Goal: Task Accomplishment & Management: Manage account settings

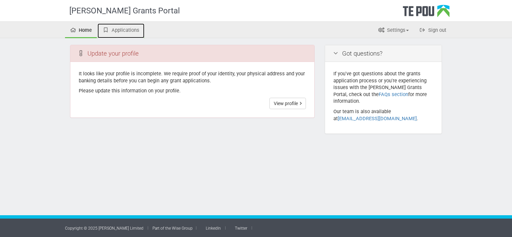
click at [121, 30] on link "Applications" at bounding box center [121, 30] width 47 height 15
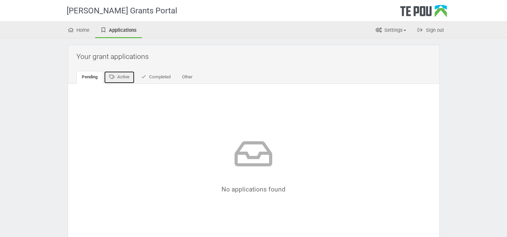
click at [118, 75] on link "Active" at bounding box center [119, 77] width 31 height 13
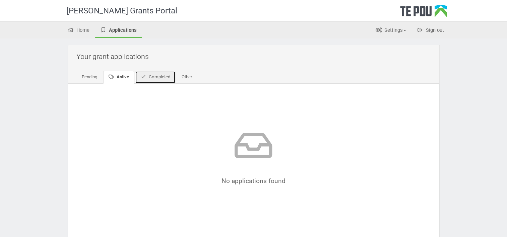
click at [150, 78] on link "Completed" at bounding box center [155, 77] width 41 height 13
click at [189, 76] on link "Other" at bounding box center [185, 77] width 21 height 13
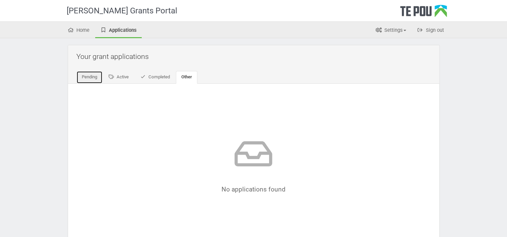
click at [90, 76] on link "Pending" at bounding box center [89, 77] width 26 height 13
click at [428, 13] on div "Te Pou Logo" at bounding box center [423, 13] width 47 height 17
click at [116, 75] on link "Active" at bounding box center [119, 77] width 31 height 13
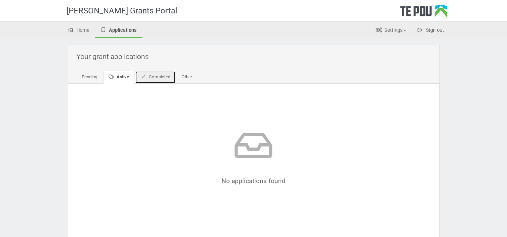
click at [162, 76] on link "Completed" at bounding box center [155, 77] width 41 height 13
click at [189, 79] on link "Other" at bounding box center [185, 77] width 21 height 13
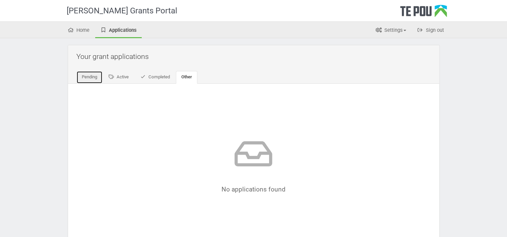
click at [86, 78] on link "Pending" at bounding box center [89, 77] width 26 height 13
click at [74, 31] on link "Home" at bounding box center [79, 30] width 32 height 15
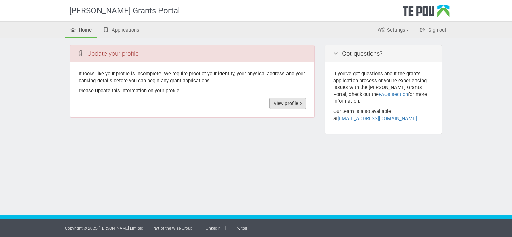
click at [284, 105] on link "View profile" at bounding box center [288, 103] width 37 height 11
